Goal: Task Accomplishment & Management: Manage account settings

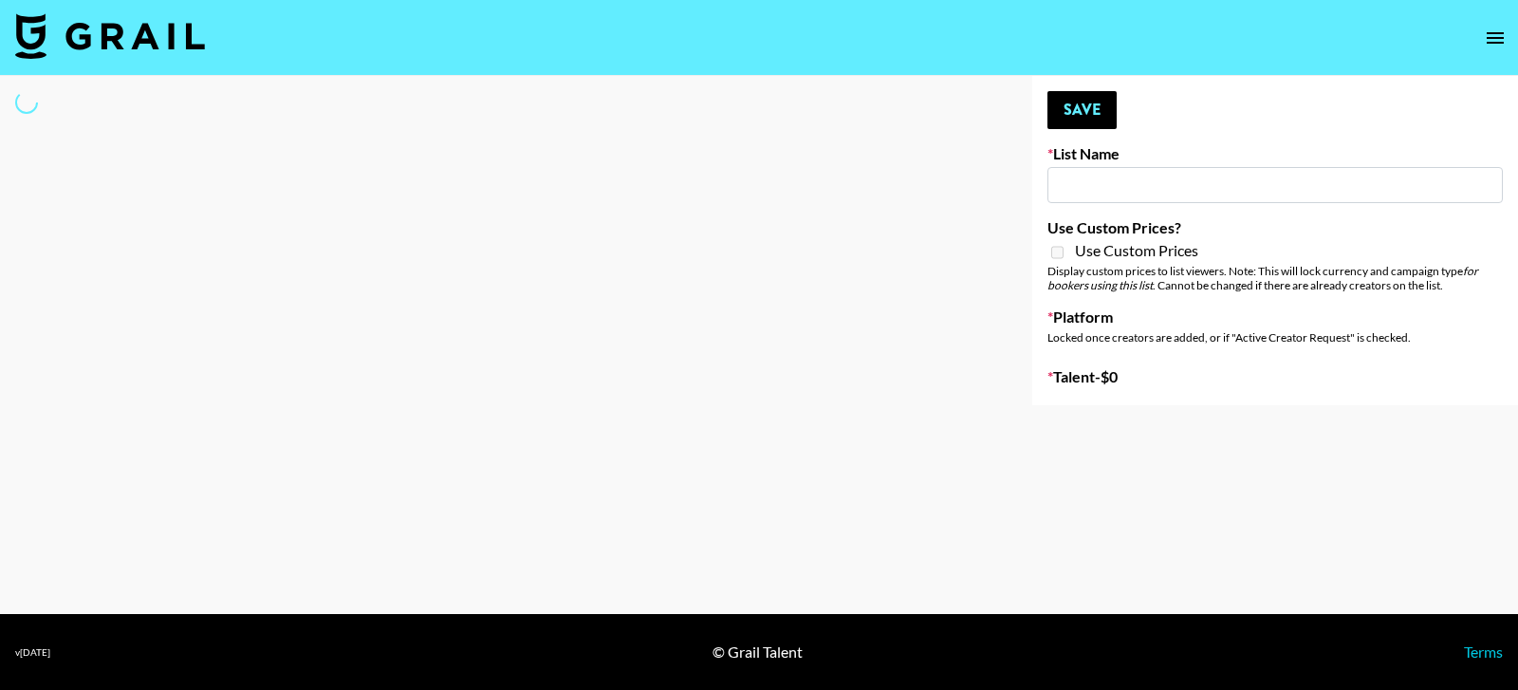
type input "IRL LA & NYC Activations - Diamond Cafe"
select select "Song"
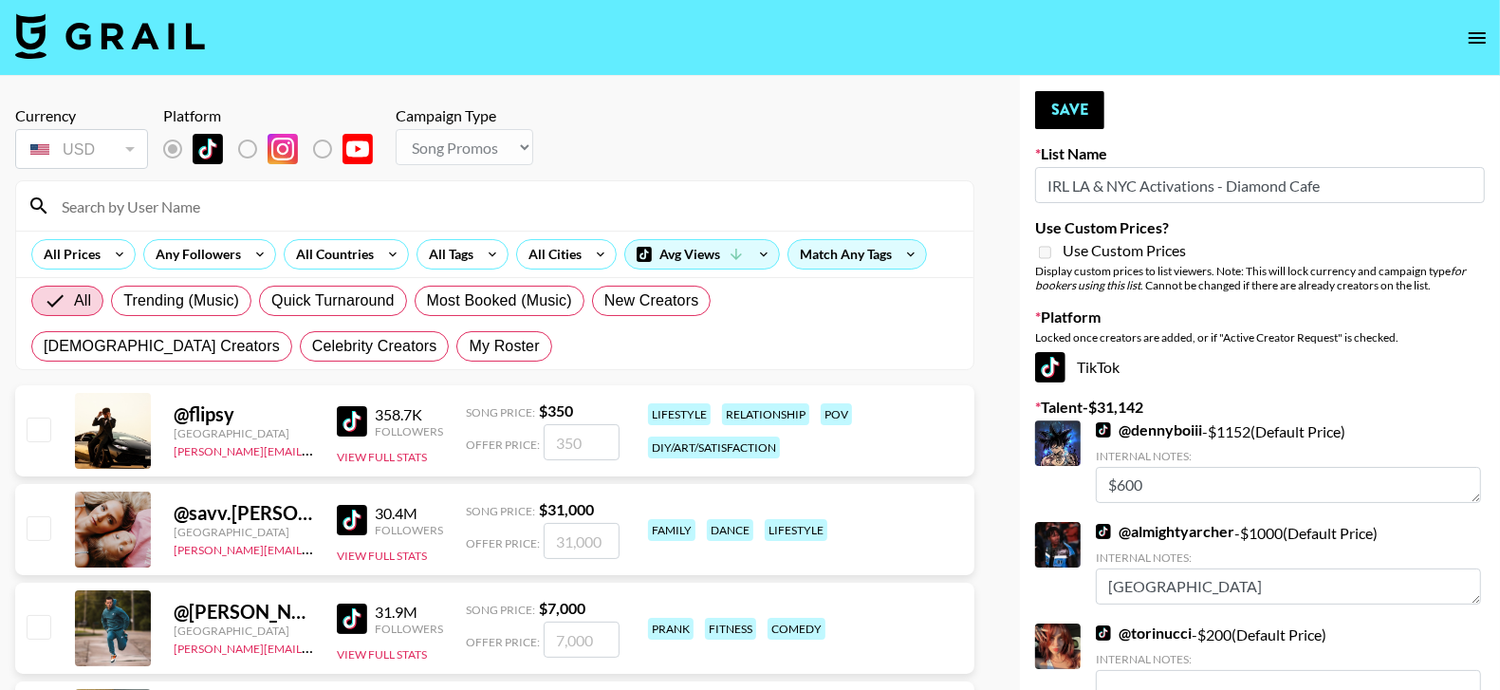
click at [496, 212] on input at bounding box center [506, 206] width 912 height 30
type input "c"
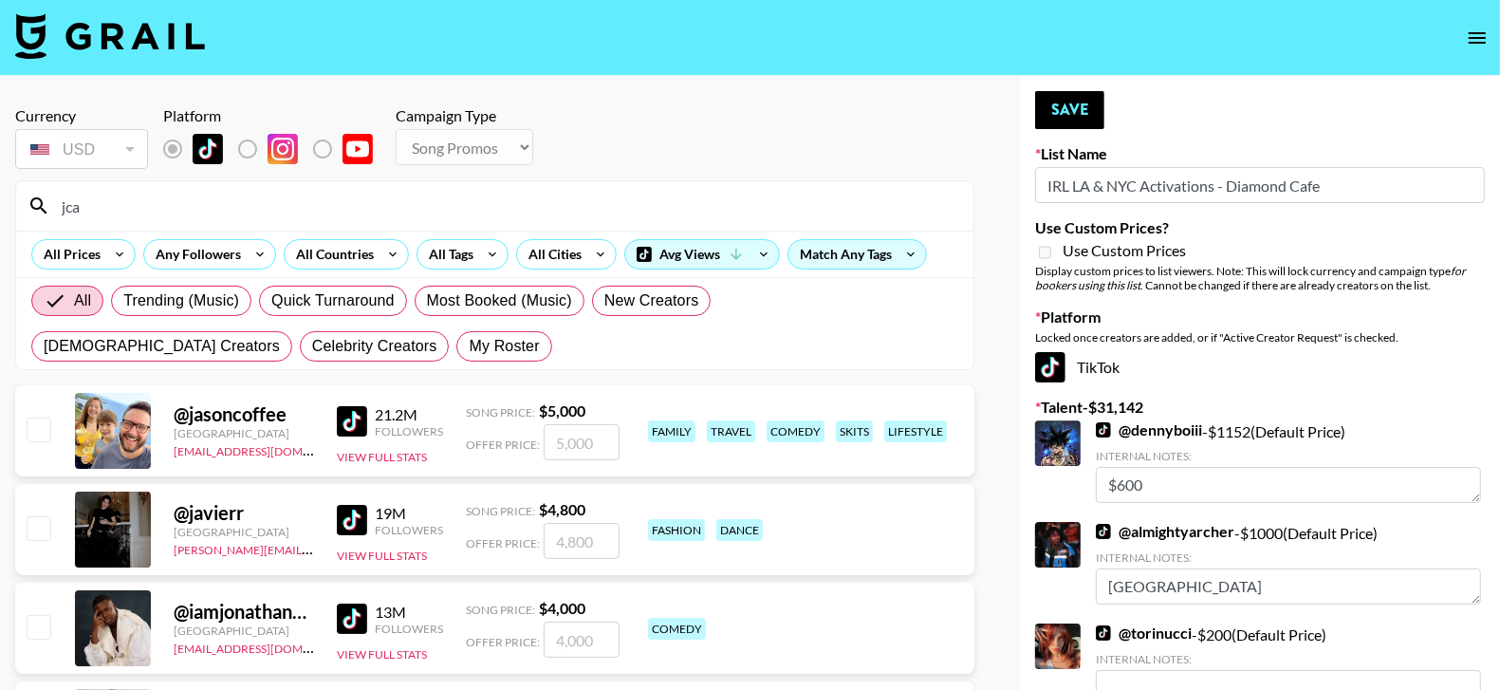
type input "jcam"
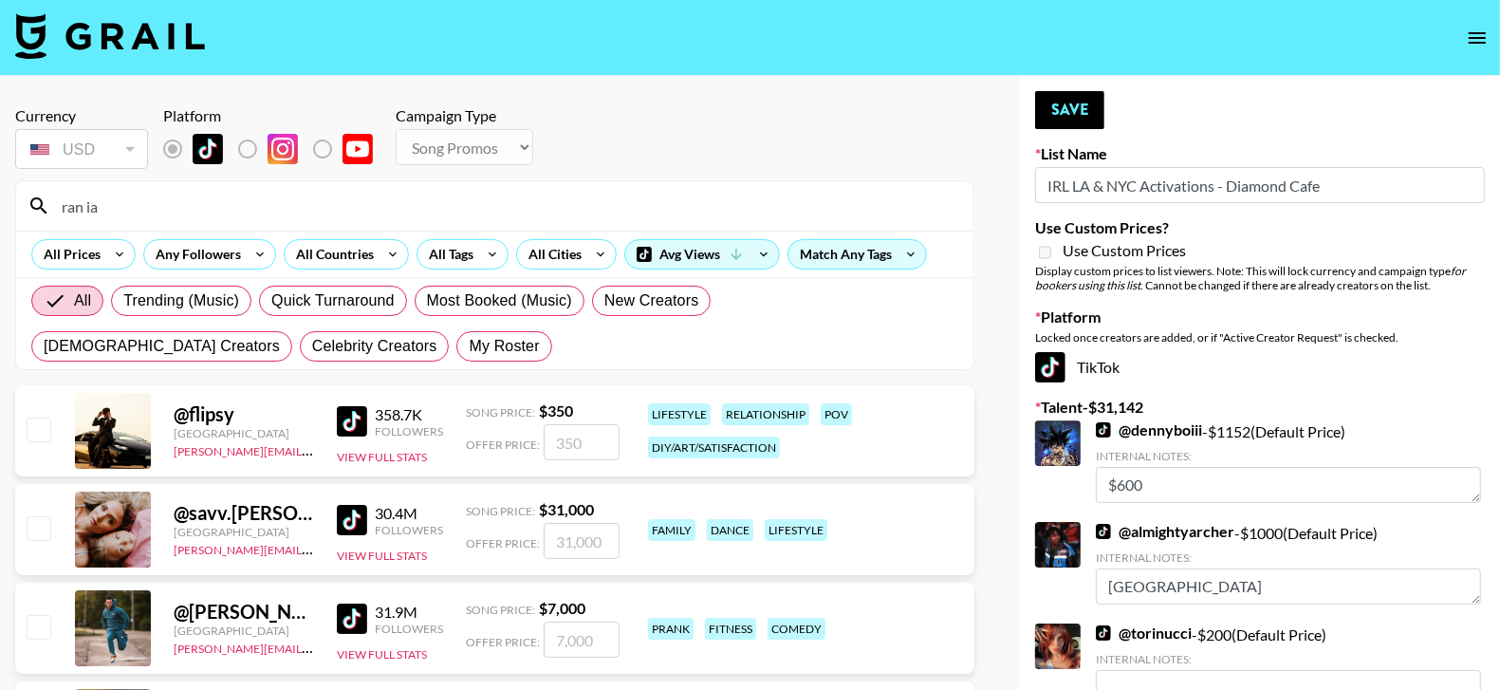
click at [360, 237] on div "All Prices Any Followers All Countries All Tags All Cities Avg Views Match Any …" at bounding box center [494, 254] width 957 height 46
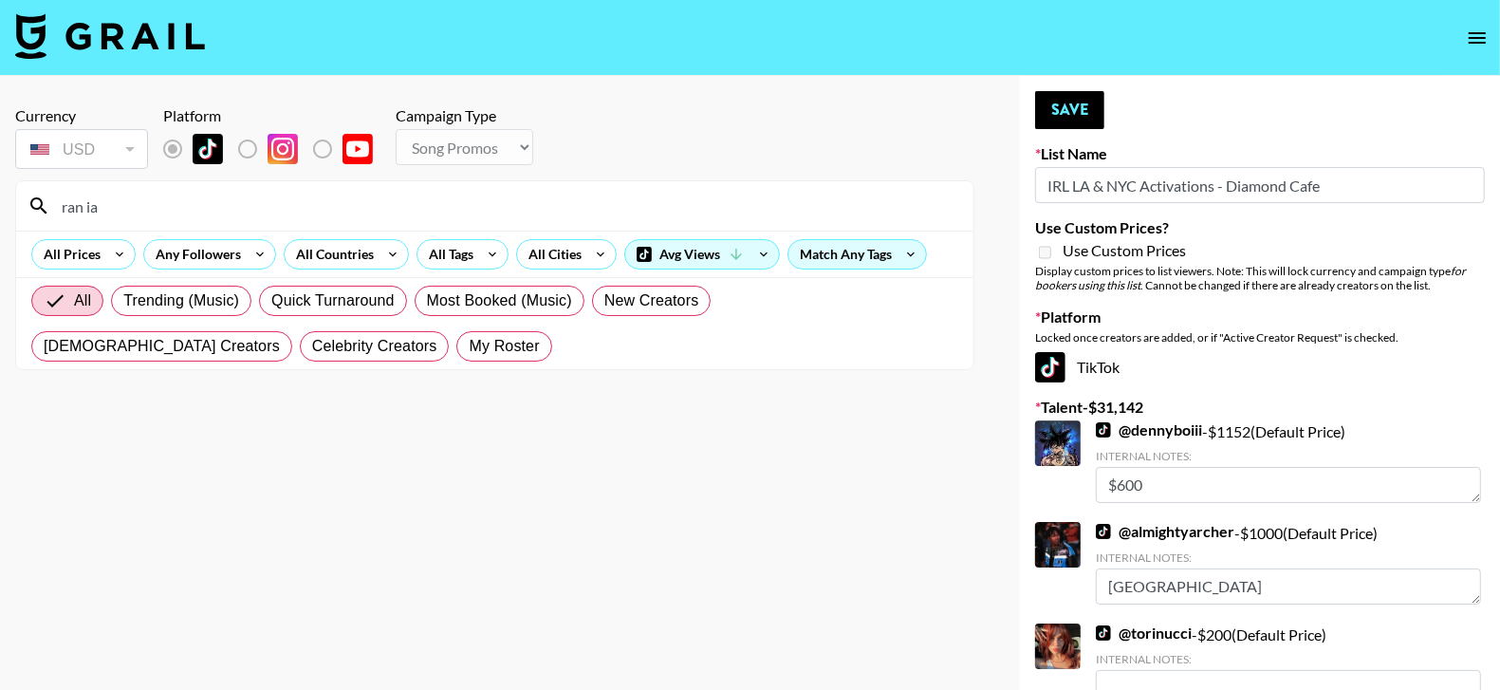
click at [359, 219] on input "ran ia" at bounding box center [506, 206] width 912 height 30
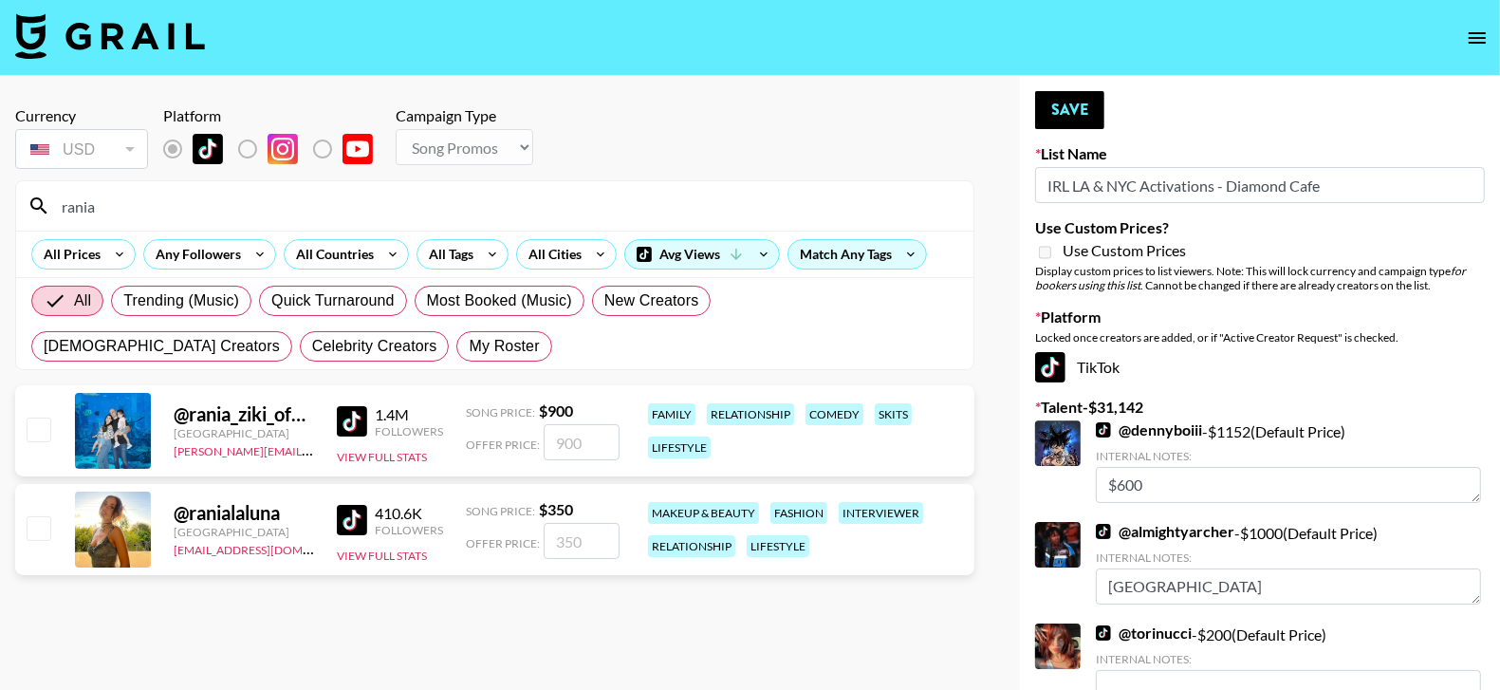
type input "rania"
click at [565, 539] on input "number" at bounding box center [582, 541] width 76 height 36
type input "50"
checkbox input "true"
type input "5"
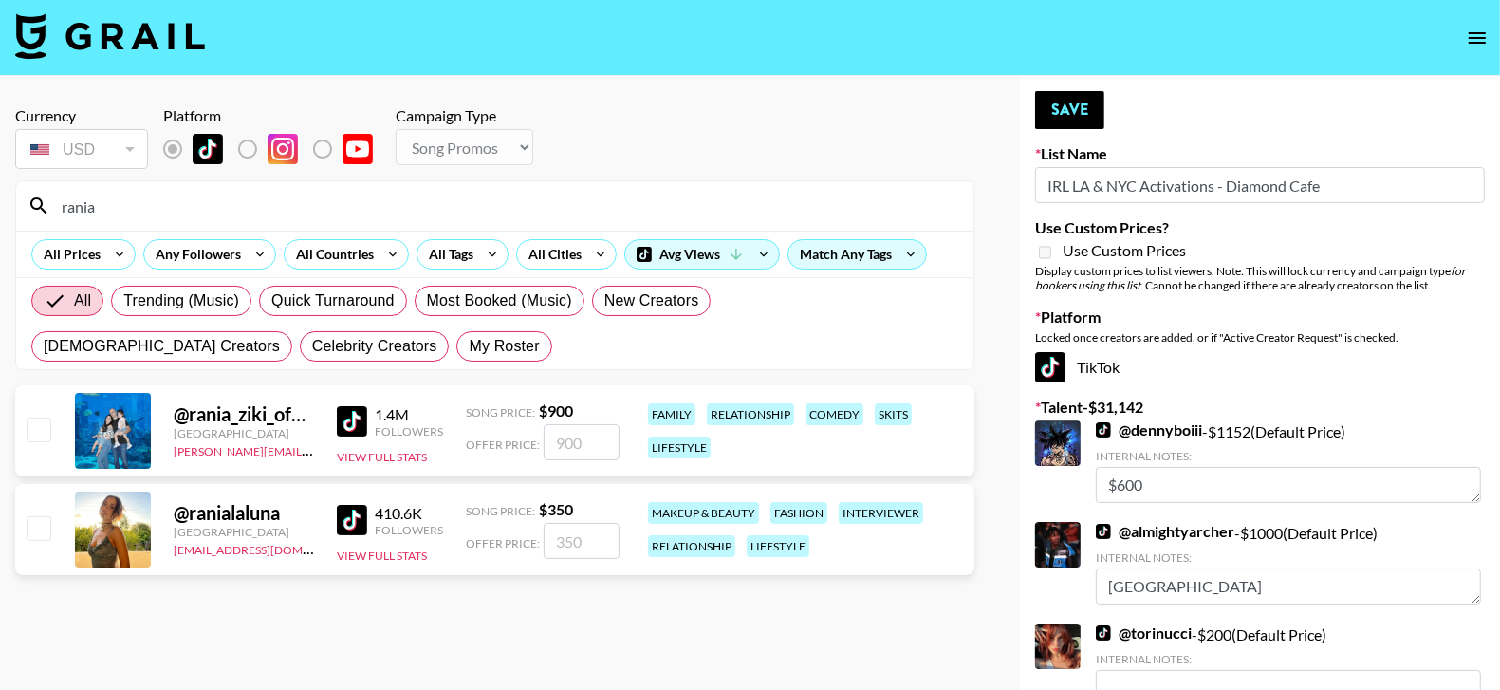
checkbox input "false"
type input "75"
checkbox input "true"
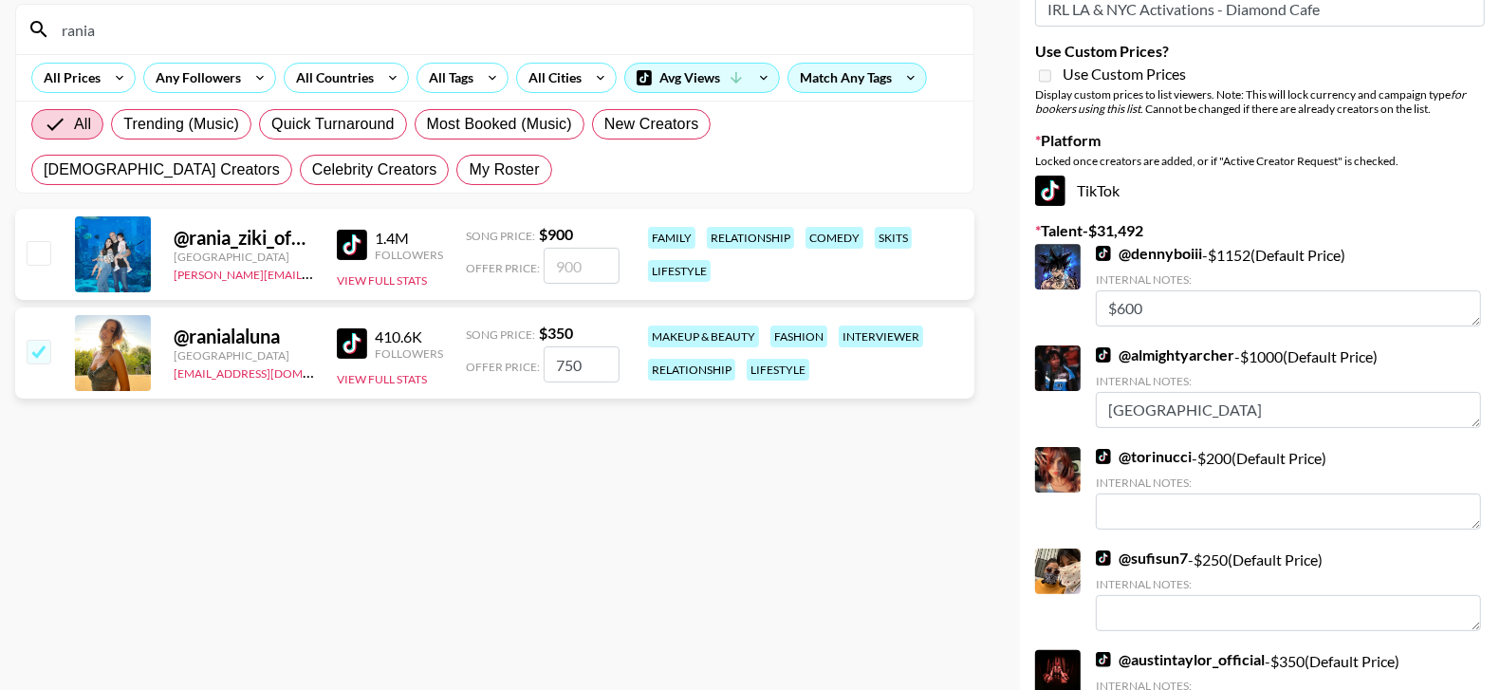
scroll to position [174, 0]
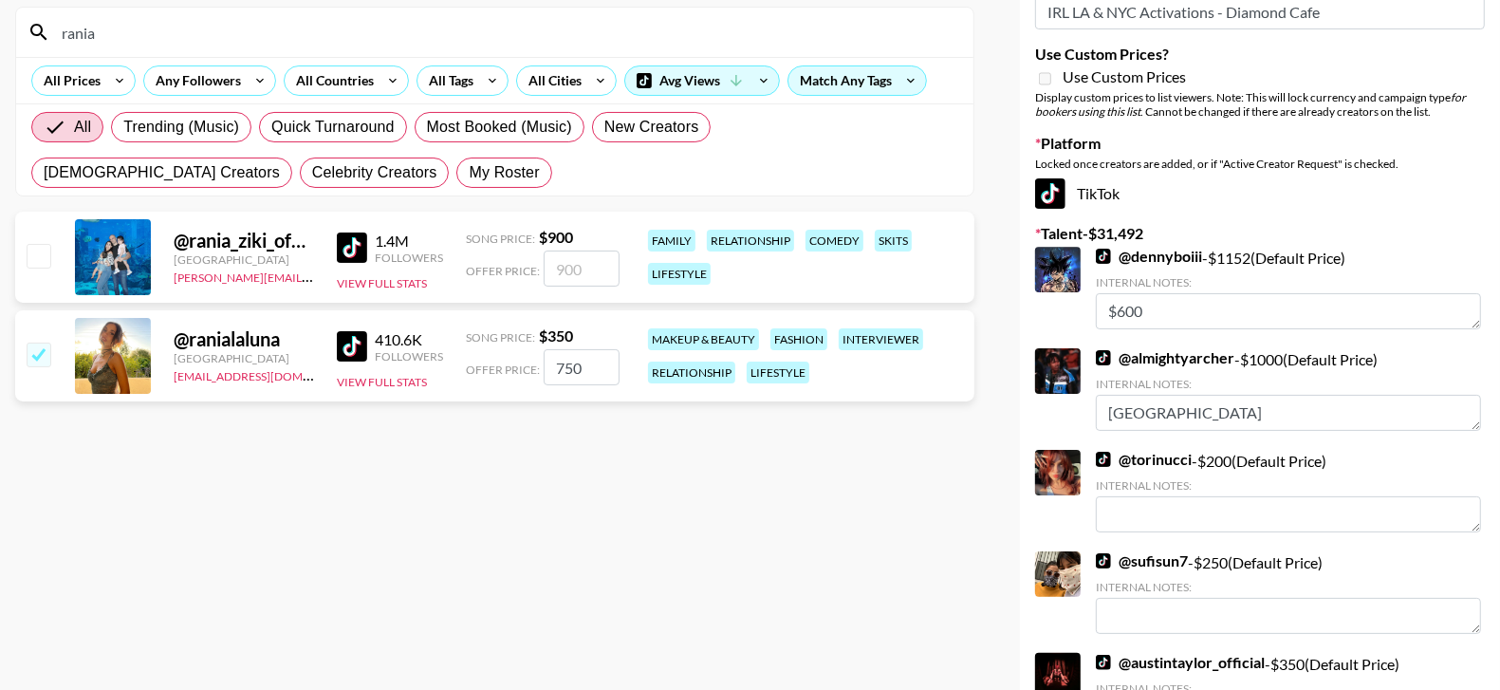
click at [571, 358] on input "750" at bounding box center [582, 367] width 76 height 36
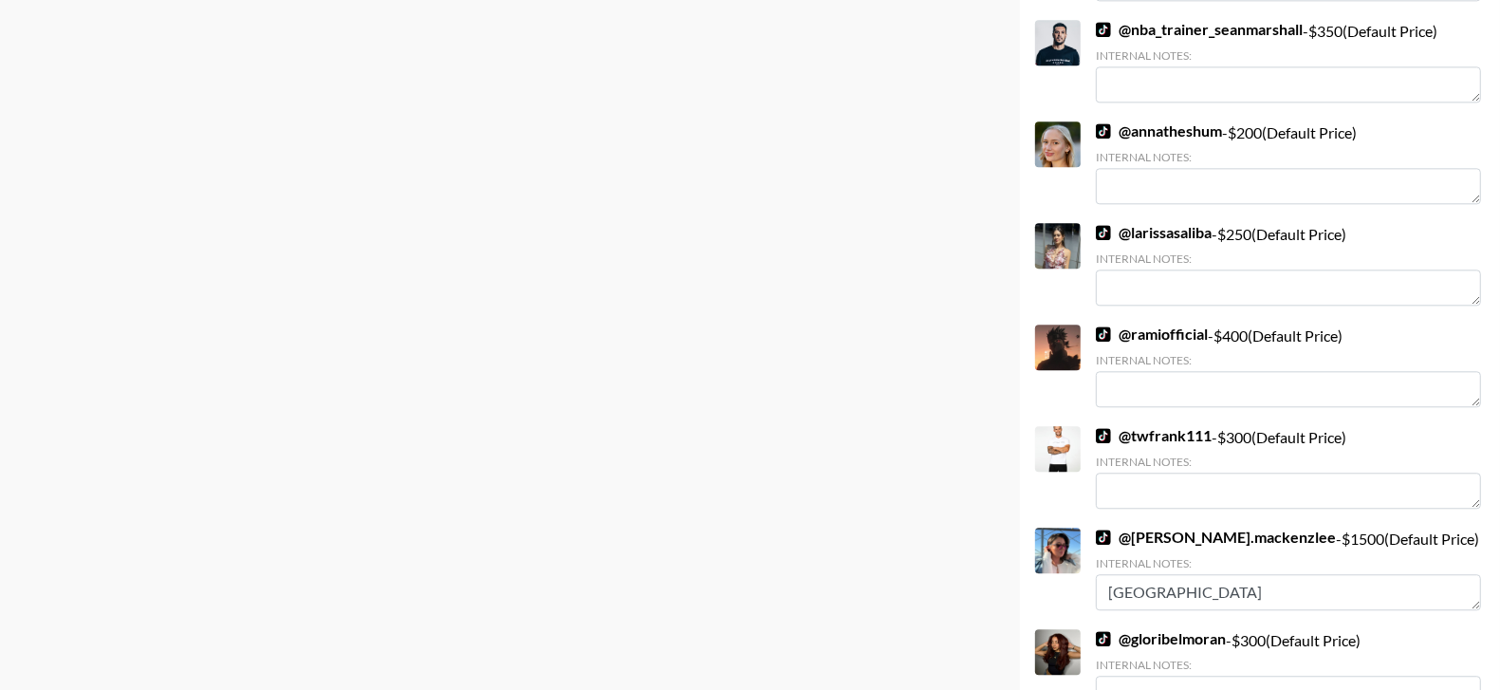
scroll to position [4302, 0]
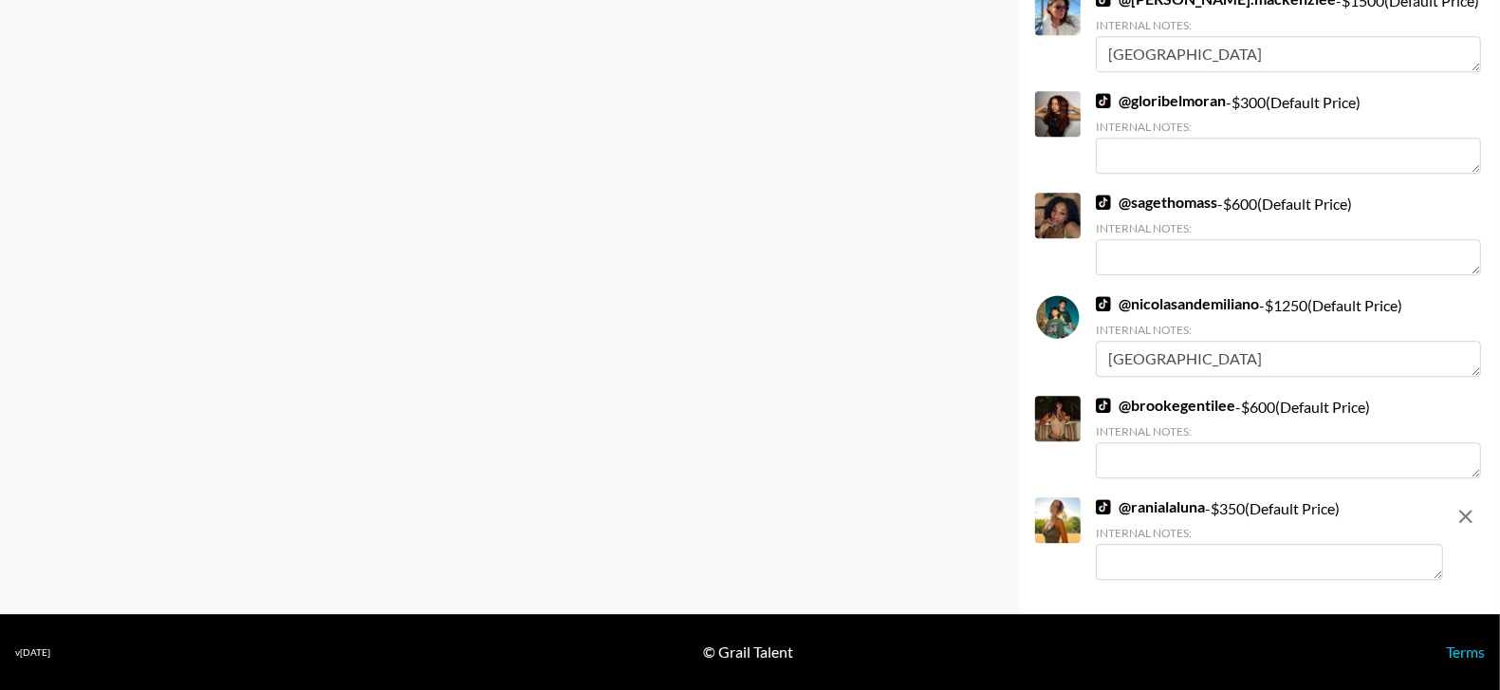
type input "1000"
click at [1172, 560] on textarea at bounding box center [1269, 562] width 347 height 36
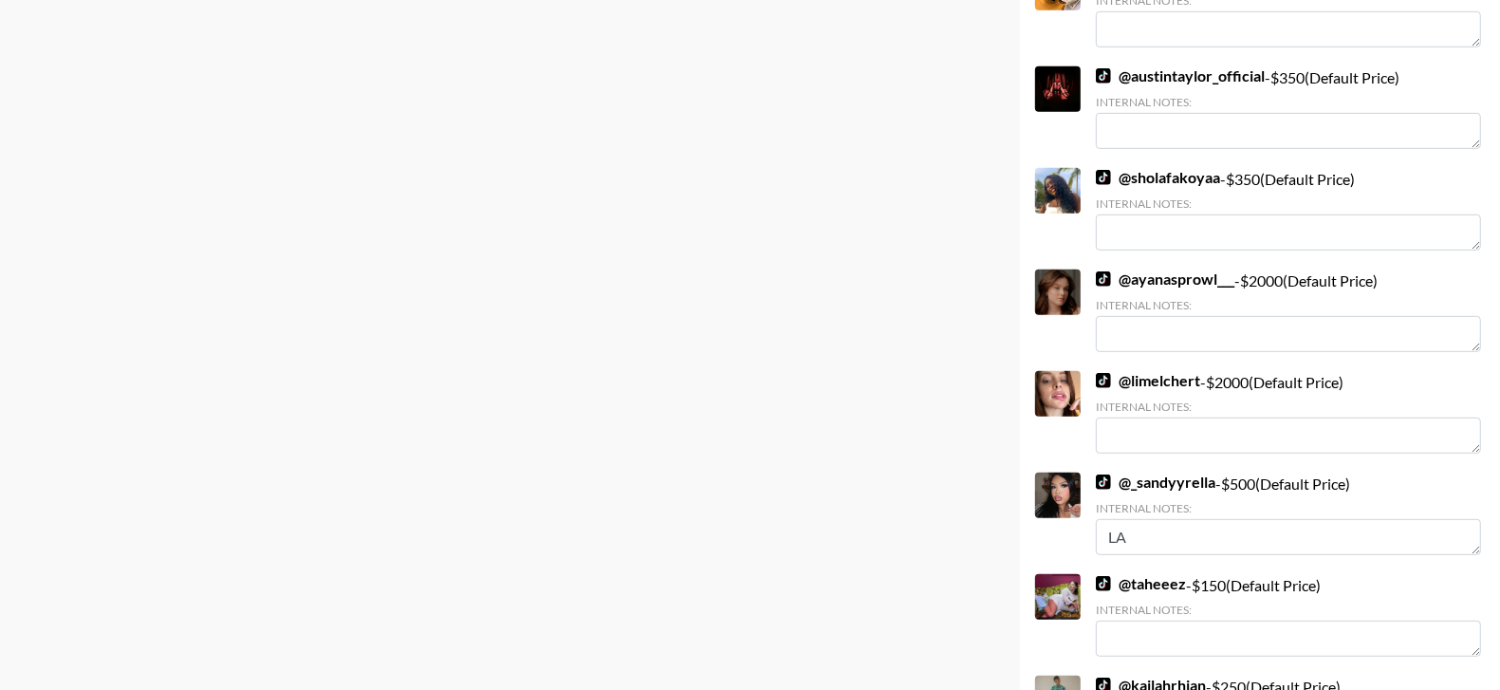
scroll to position [0, 0]
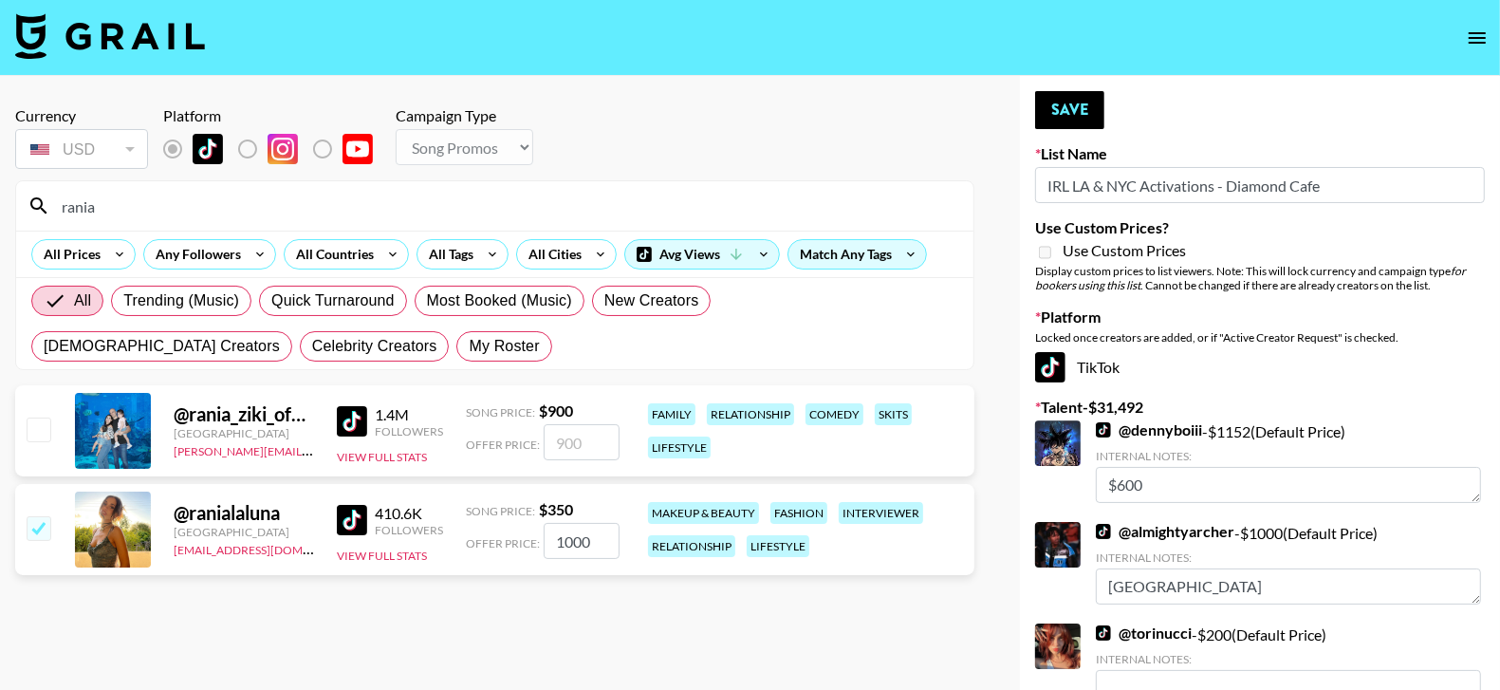
click at [323, 598] on section "Currency USD USD ​ Platform Campaign Type Choose Type... Song Promos Brand Prom…" at bounding box center [494, 360] width 959 height 538
click at [38, 528] on input "checkbox" at bounding box center [38, 527] width 23 height 23
click at [35, 516] on input "checkbox" at bounding box center [38, 527] width 23 height 23
checkbox input "true"
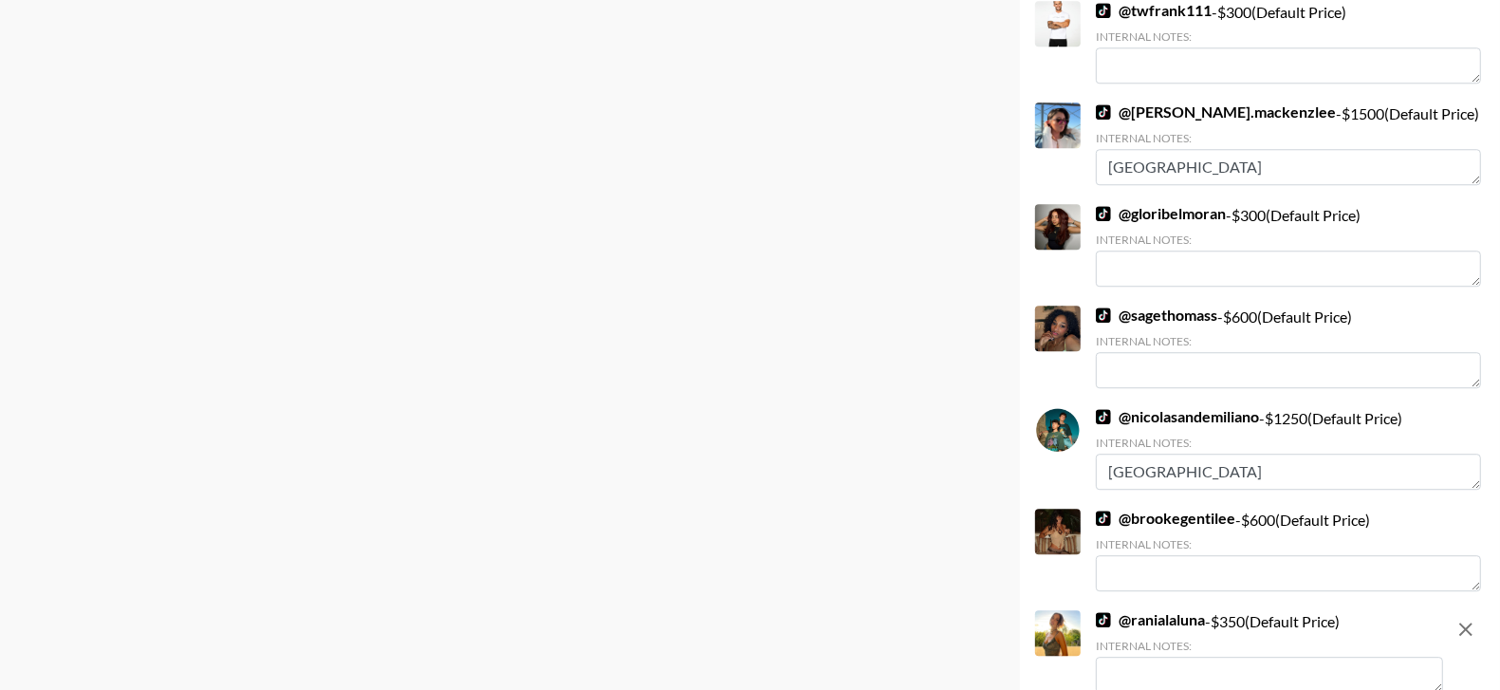
scroll to position [4302, 0]
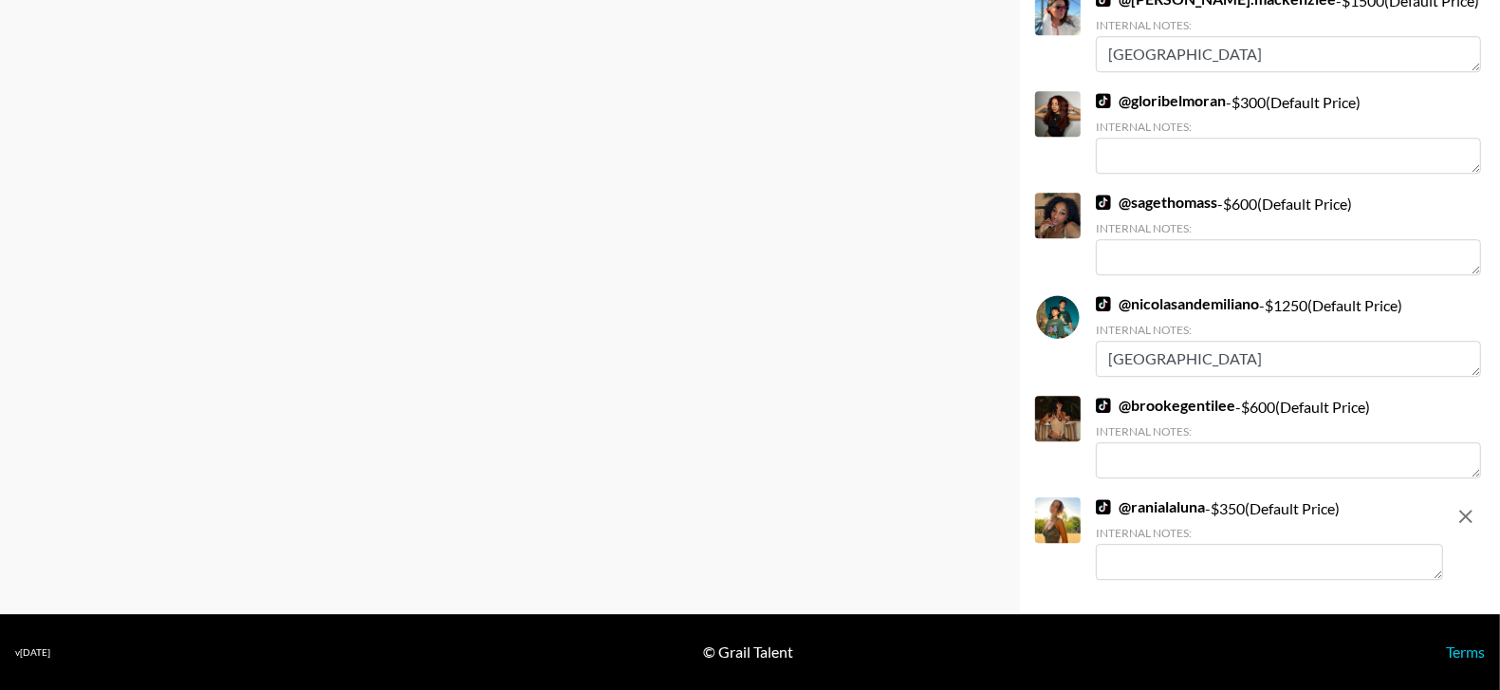
click at [1205, 560] on textarea at bounding box center [1269, 562] width 347 height 36
type textarea "W"
click at [1200, 562] on textarea "$750-1000 dpeneding." at bounding box center [1269, 562] width 347 height 36
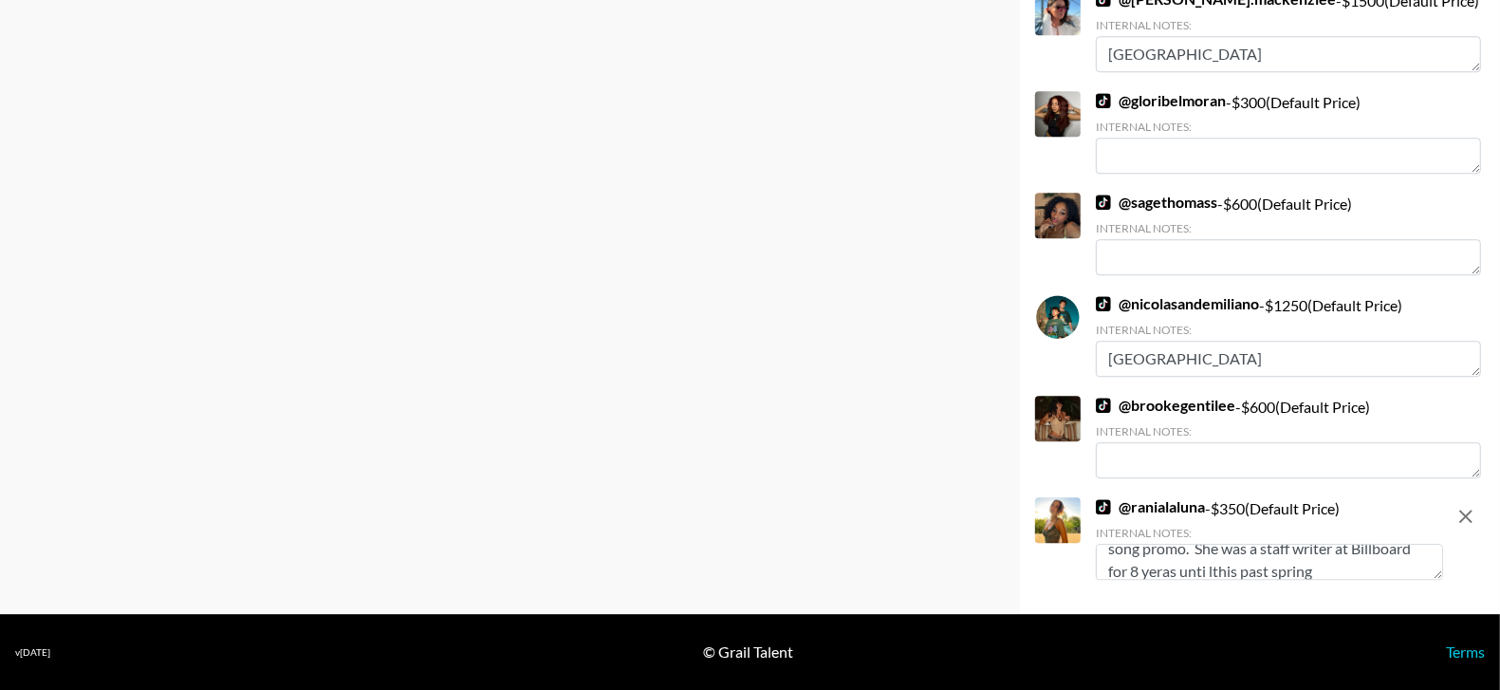
click at [1280, 570] on textarea "$750-1000 depending, as this is a bit more than a song promo. She was a staff w…" at bounding box center [1269, 562] width 347 height 36
click at [1225, 573] on textarea "$750-1000 depending, as this is a bit more than a song promo. She was a staff w…" at bounding box center [1269, 562] width 347 height 36
click at [1224, 573] on textarea "$750-1000 depending, as this is a bit more than a song promo. She was a staff w…" at bounding box center [1269, 562] width 347 height 36
click at [1174, 571] on textarea "$750-1000 depending, as this is a bit more than a song promo. She was a staff w…" at bounding box center [1269, 562] width 347 height 36
click at [1384, 554] on textarea "$750-1000 depending, as this is a bit more than a song promo. She was a staff w…" at bounding box center [1269, 562] width 347 height 36
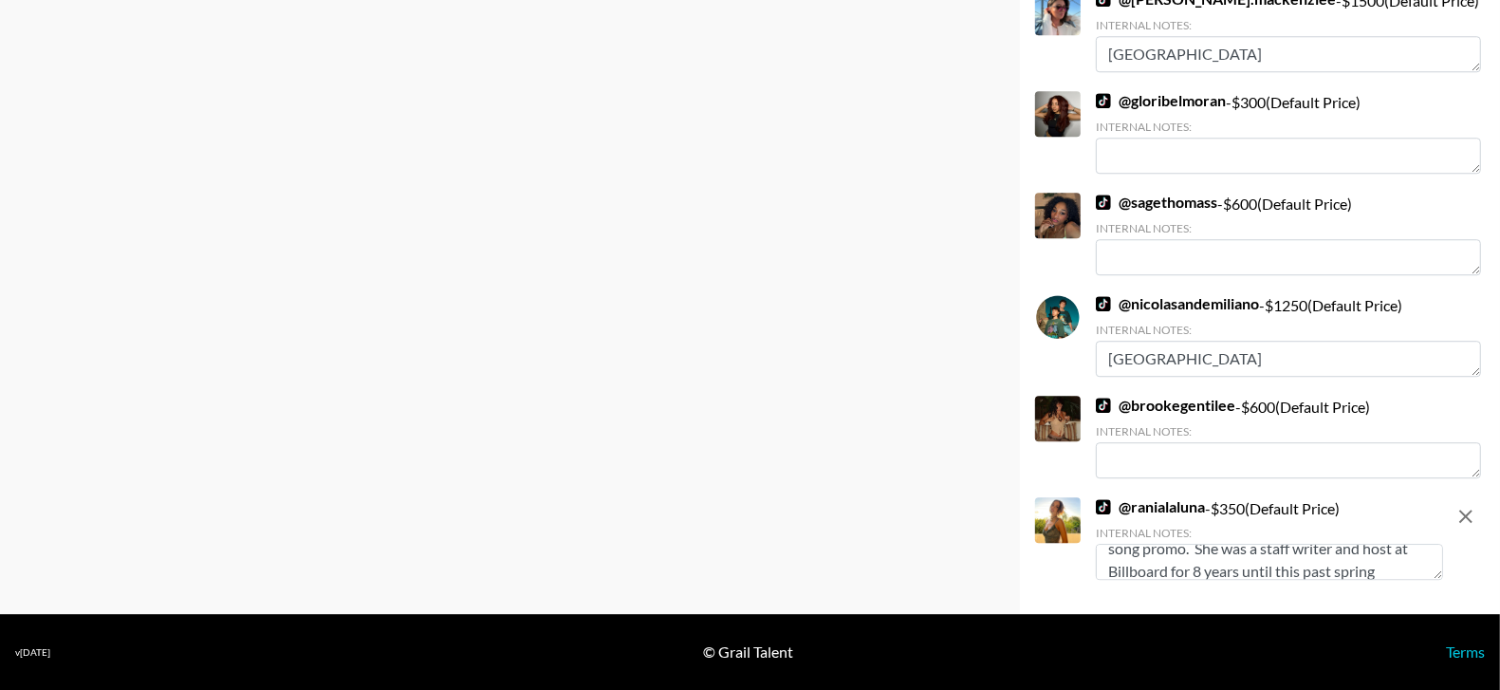
click at [1410, 579] on textarea "$750-1000 depending, as this is a bit more than a song promo. She was a staff w…" at bounding box center [1269, 562] width 347 height 36
click at [1380, 565] on textarea "$750-1000 depending, as this is a bit more than a song promo. She was a staff w…" at bounding box center [1269, 562] width 347 height 36
click at [1219, 574] on textarea "$750-1000 depending, as this is a bit more than a song promo. She was a staff w…" at bounding box center [1269, 562] width 347 height 36
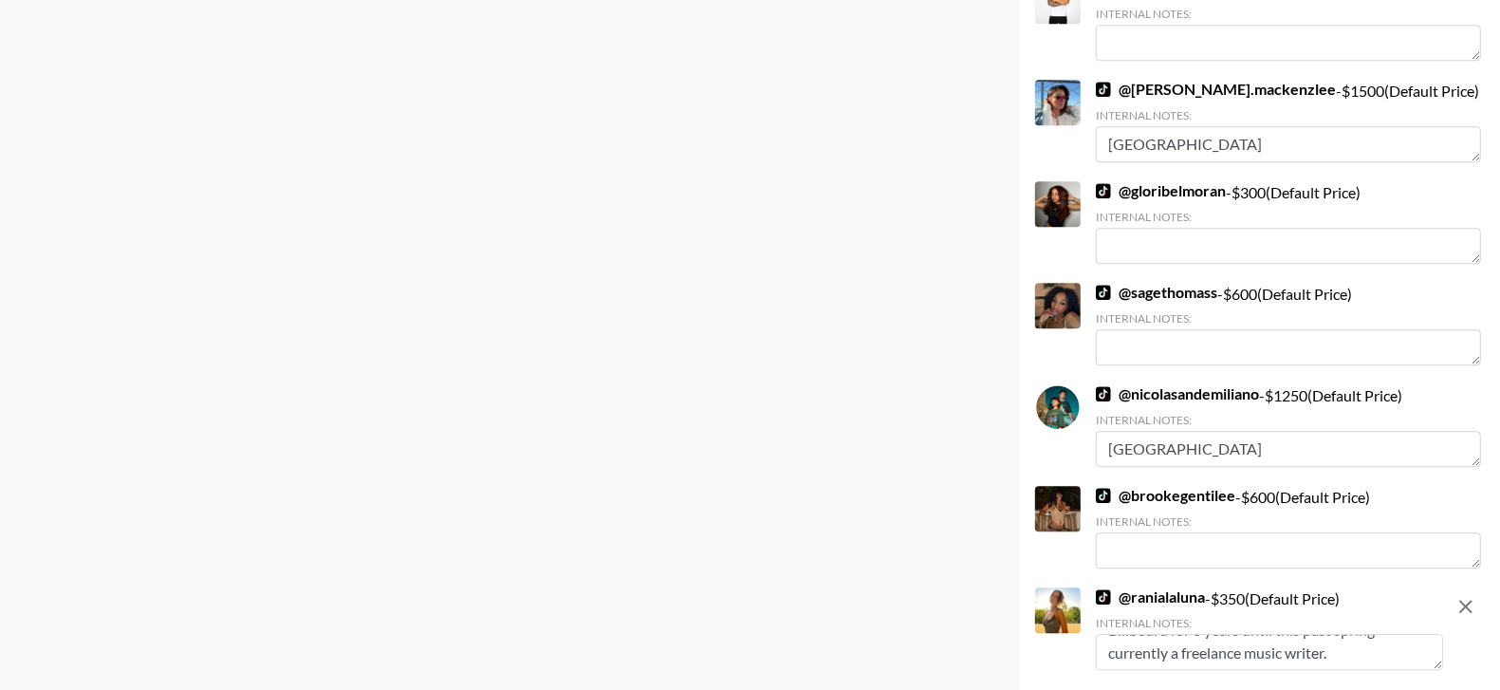
scroll to position [0, 0]
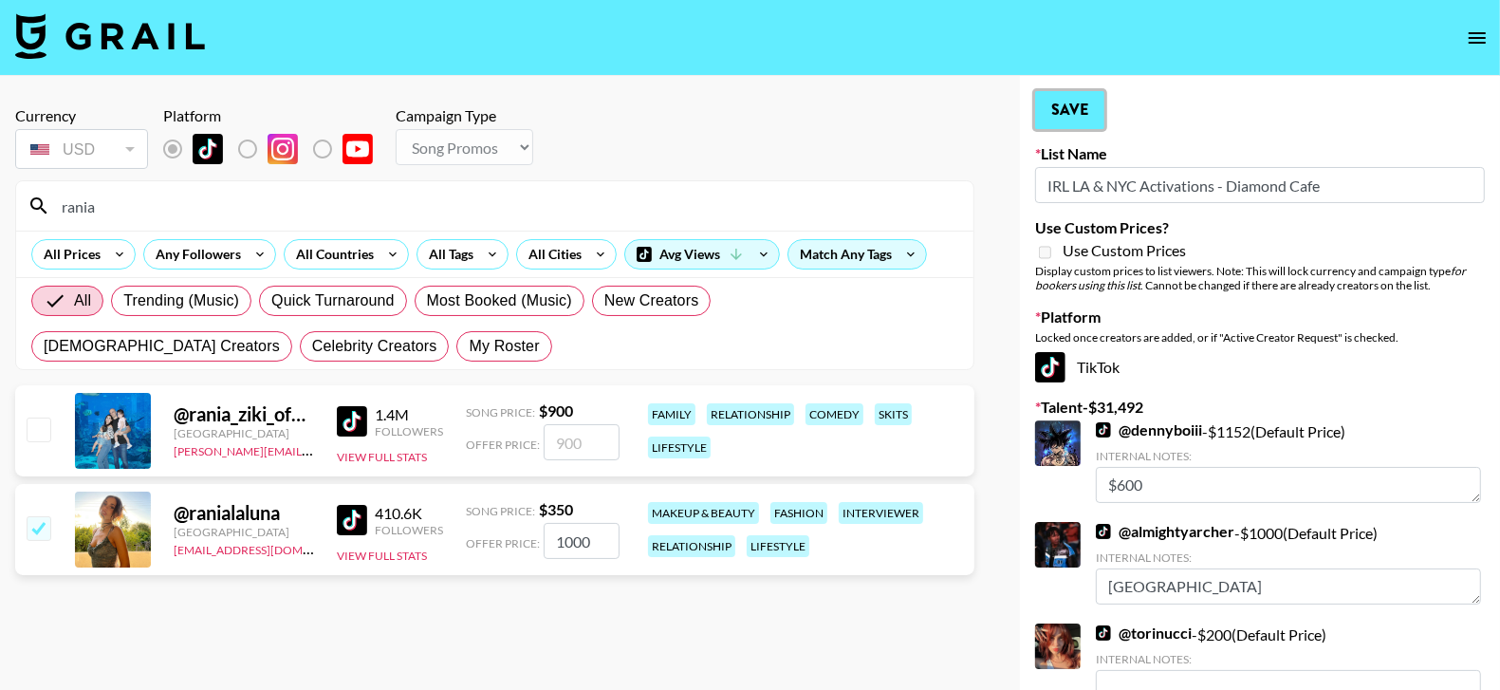
click at [1083, 107] on button "Save" at bounding box center [1069, 110] width 69 height 38
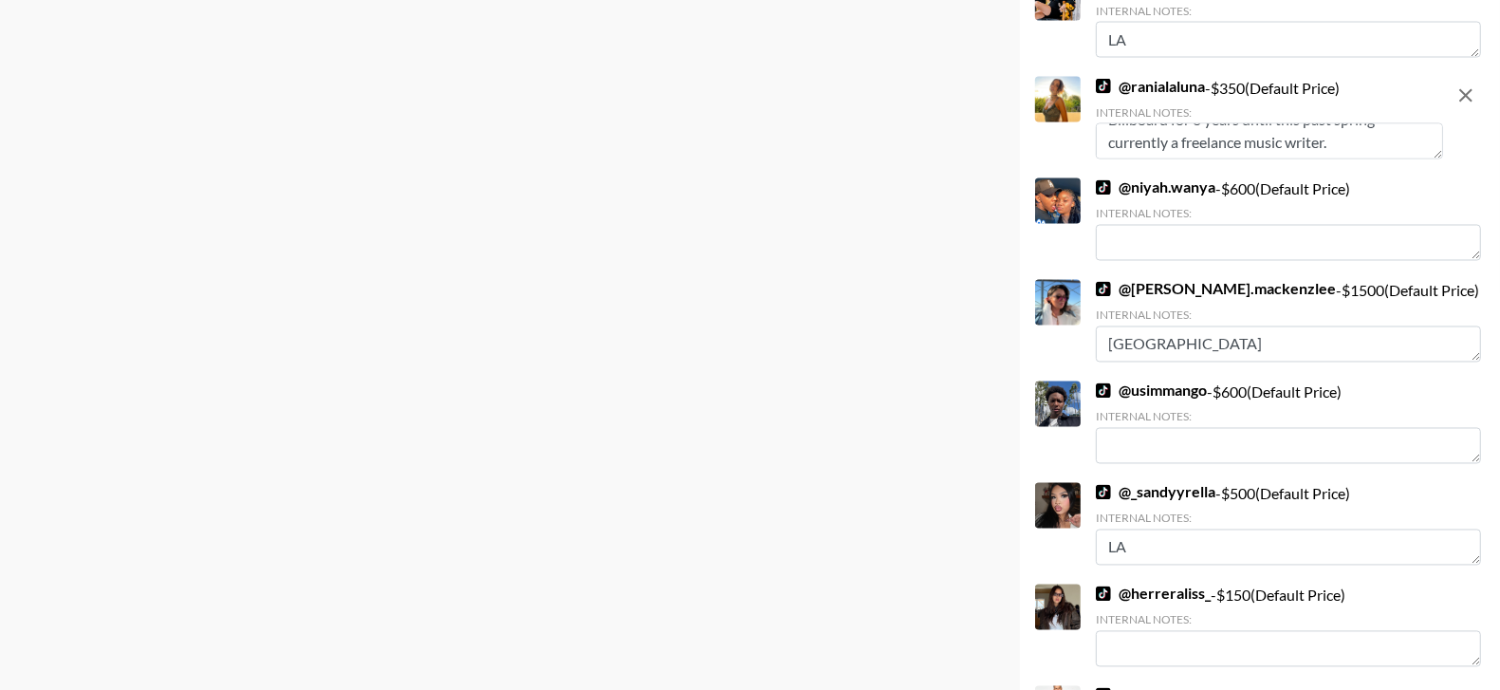
scroll to position [2825, 0]
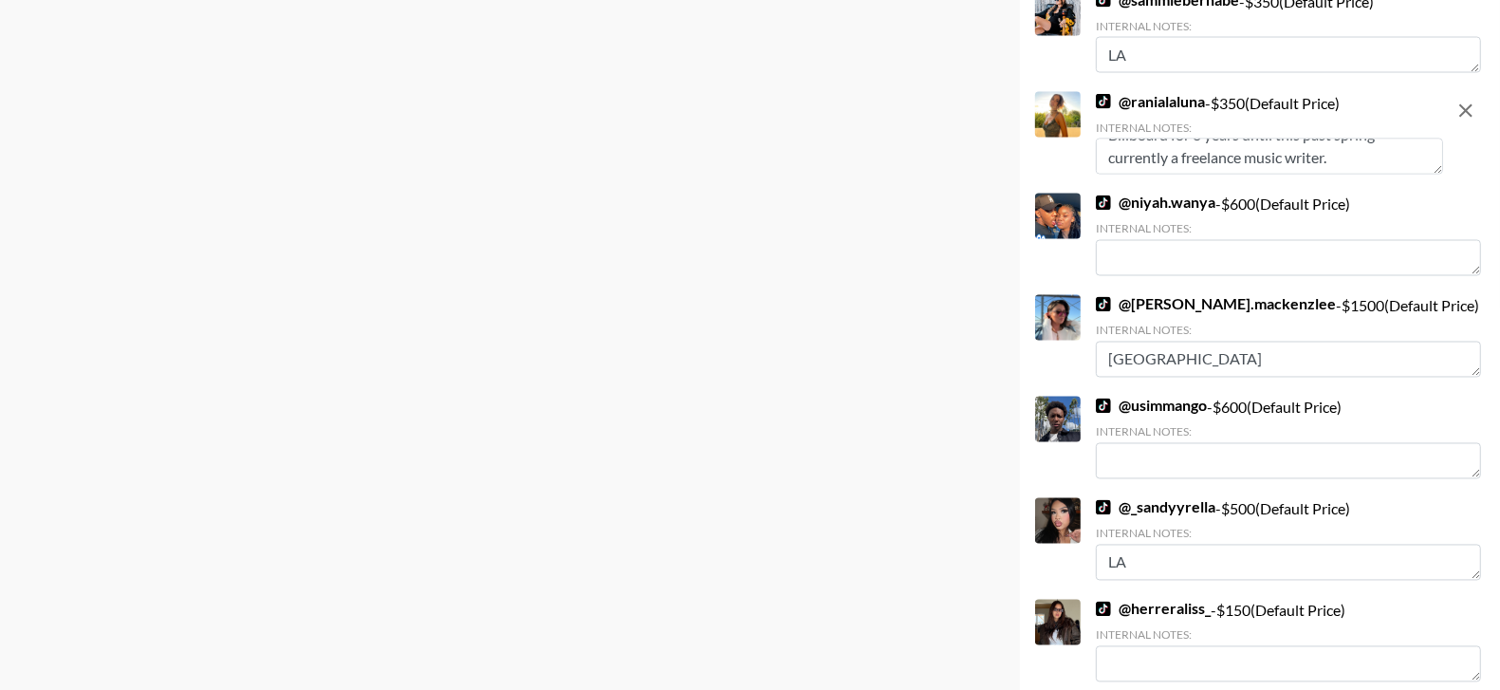
click at [1335, 168] on textarea "$750-1000 depending, as this is a bit more than a song promo. She was a staff w…" at bounding box center [1269, 157] width 347 height 36
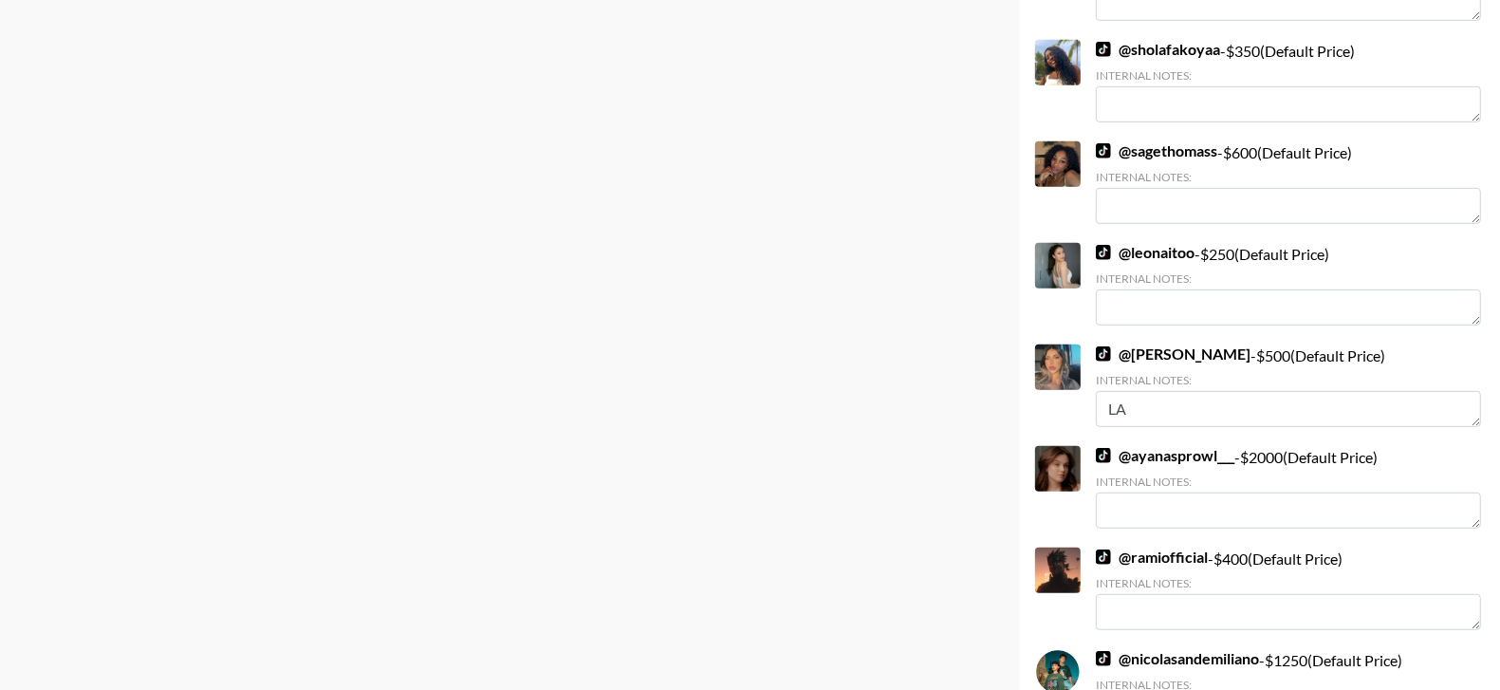
scroll to position [0, 0]
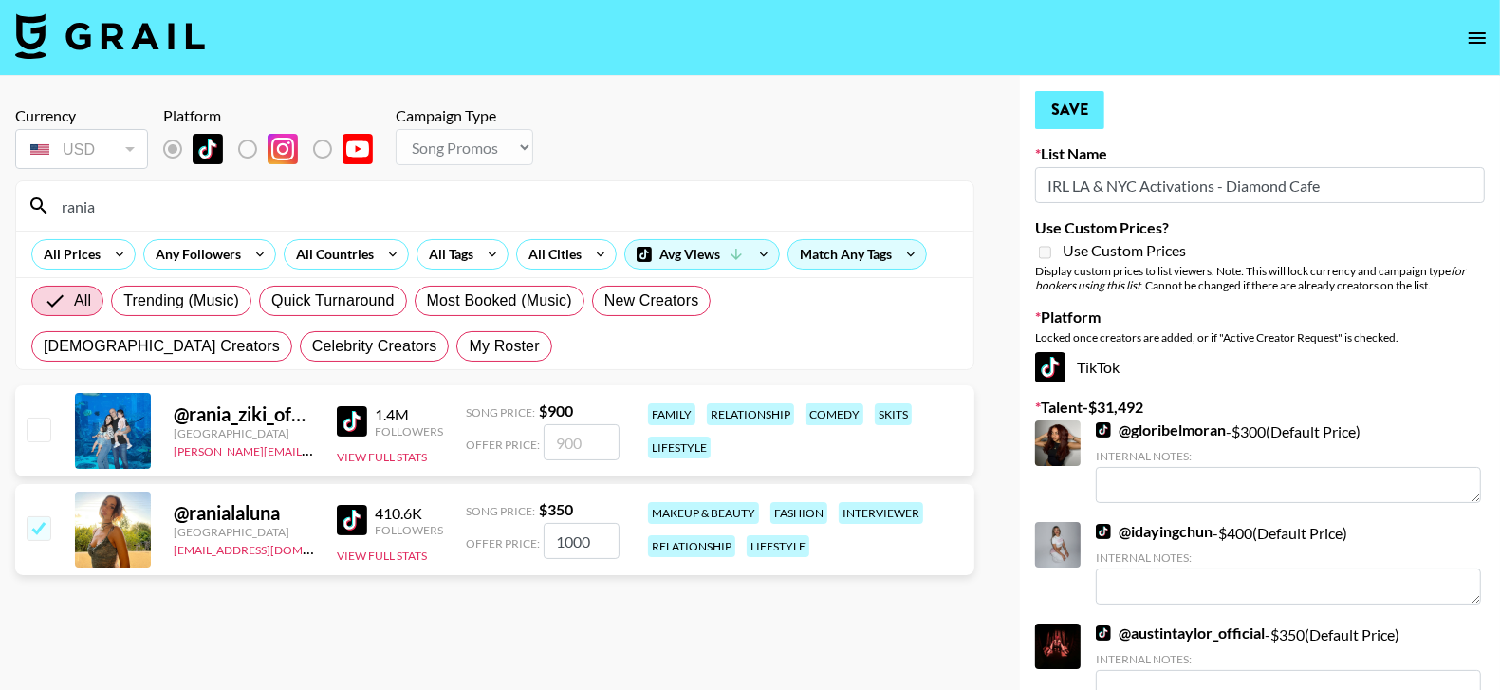
type textarea "$750-1000 depending, as this is a bit more than a song promo. She was a staff w…"
click at [1088, 102] on button "Save" at bounding box center [1069, 110] width 69 height 38
